Goal: Transaction & Acquisition: Purchase product/service

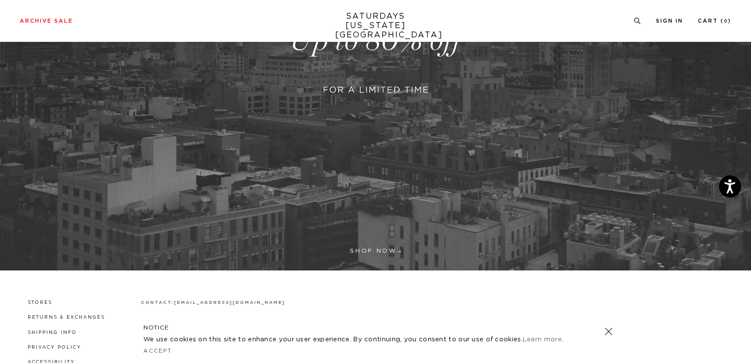
scroll to position [306, 0]
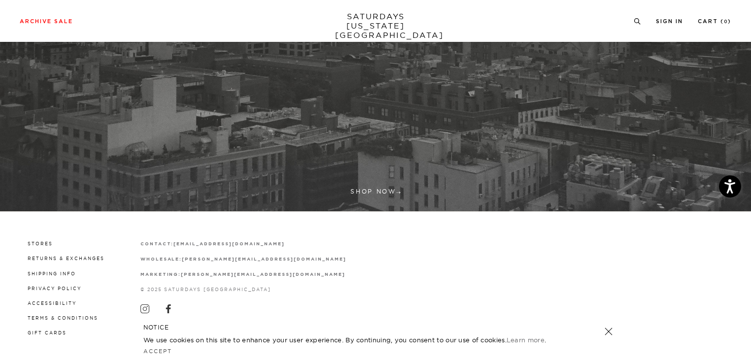
click at [609, 332] on link at bounding box center [609, 332] width 14 height 14
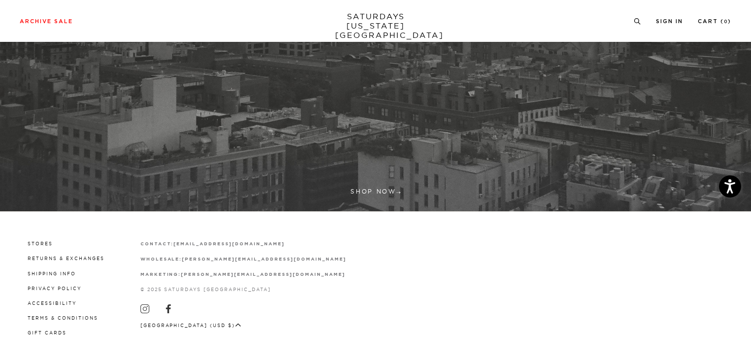
click at [375, 12] on link "SATURDAYS NEW YORK CITY" at bounding box center [375, 26] width 81 height 28
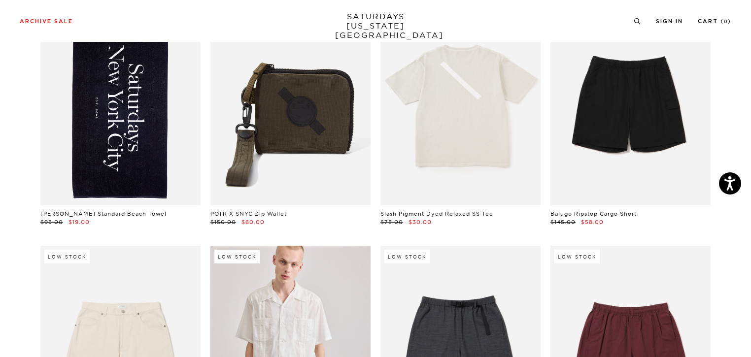
scroll to position [1084, 0]
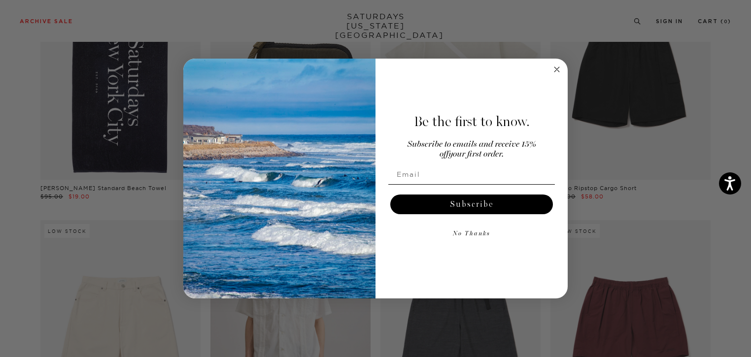
drag, startPoint x: 264, startPoint y: 107, endPoint x: 556, endPoint y: 70, distance: 294.2
click at [556, 70] on icon "Close dialog" at bounding box center [557, 70] width 12 height 12
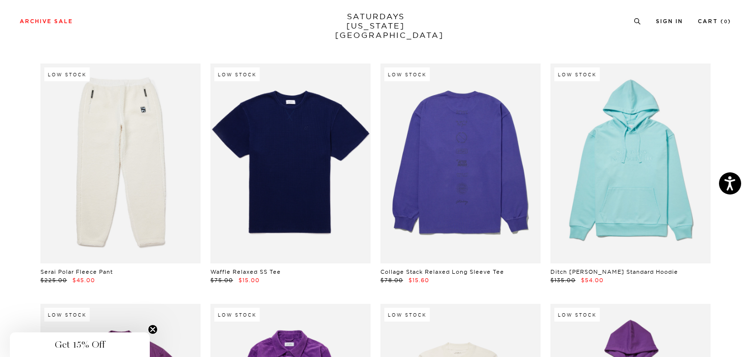
scroll to position [9514, 0]
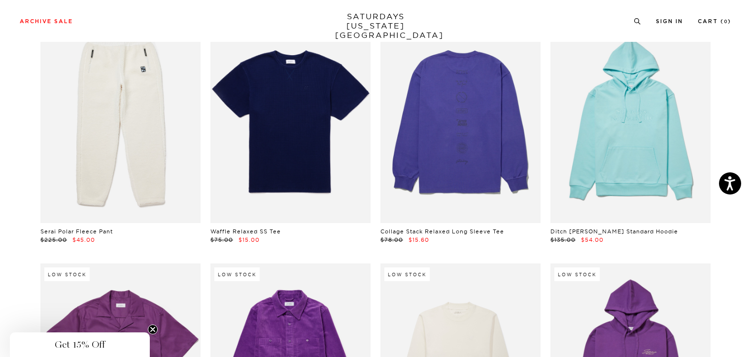
click at [153, 331] on circle "Close teaser" at bounding box center [152, 329] width 9 height 9
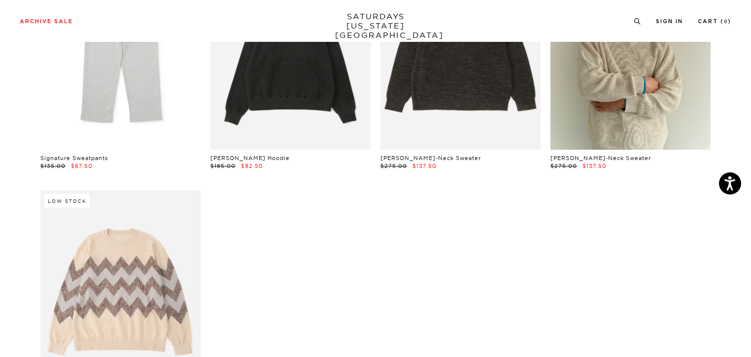
scroll to position [16815, 0]
